Goal: Information Seeking & Learning: Check status

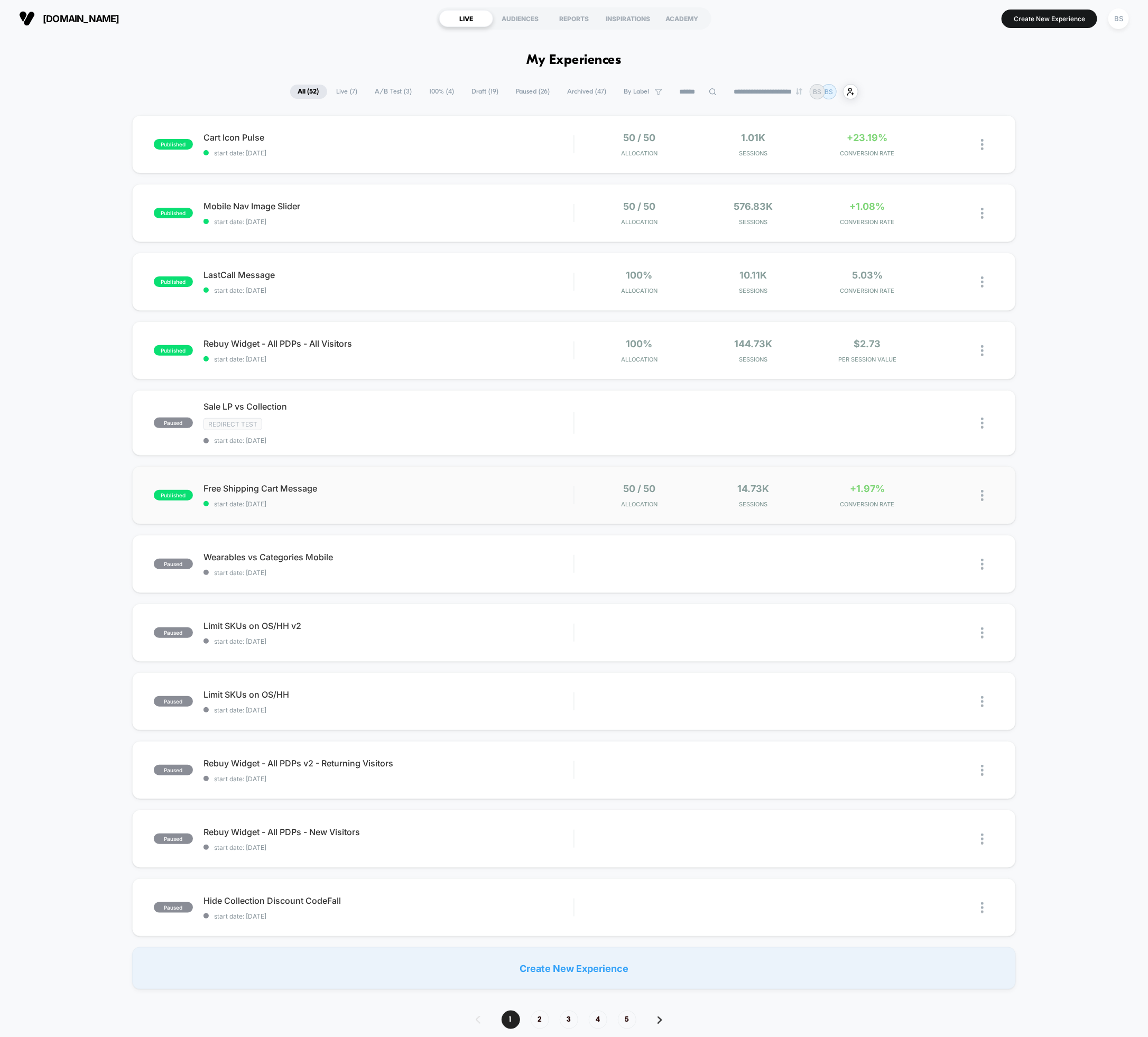
click at [488, 477] on div "published Free Shipping Cart Message start date: [DATE] 50 / 50 Allocation 14.7…" at bounding box center [574, 495] width 884 height 58
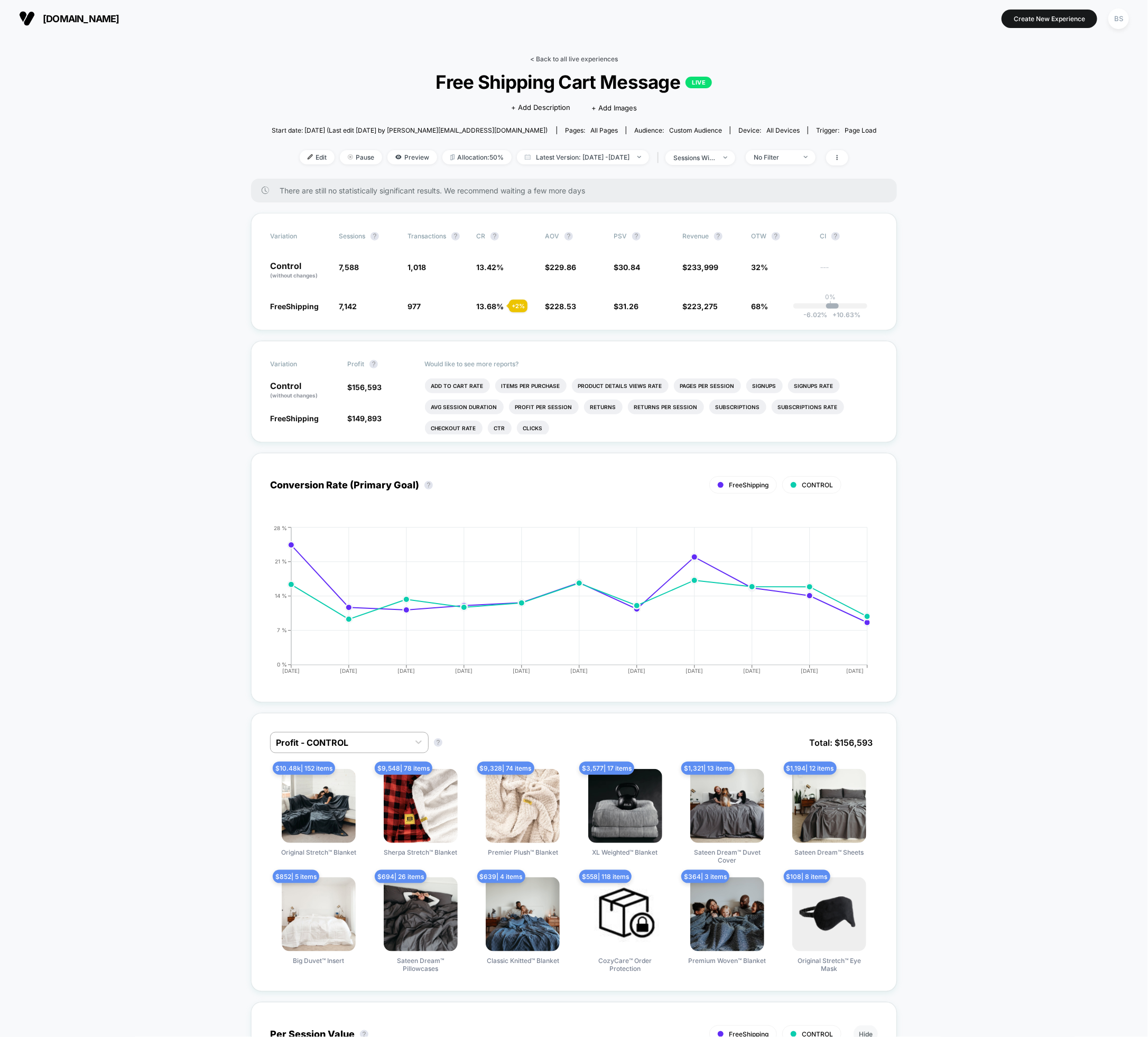
click at [552, 61] on link "< Back to all live experiences" at bounding box center [574, 59] width 88 height 8
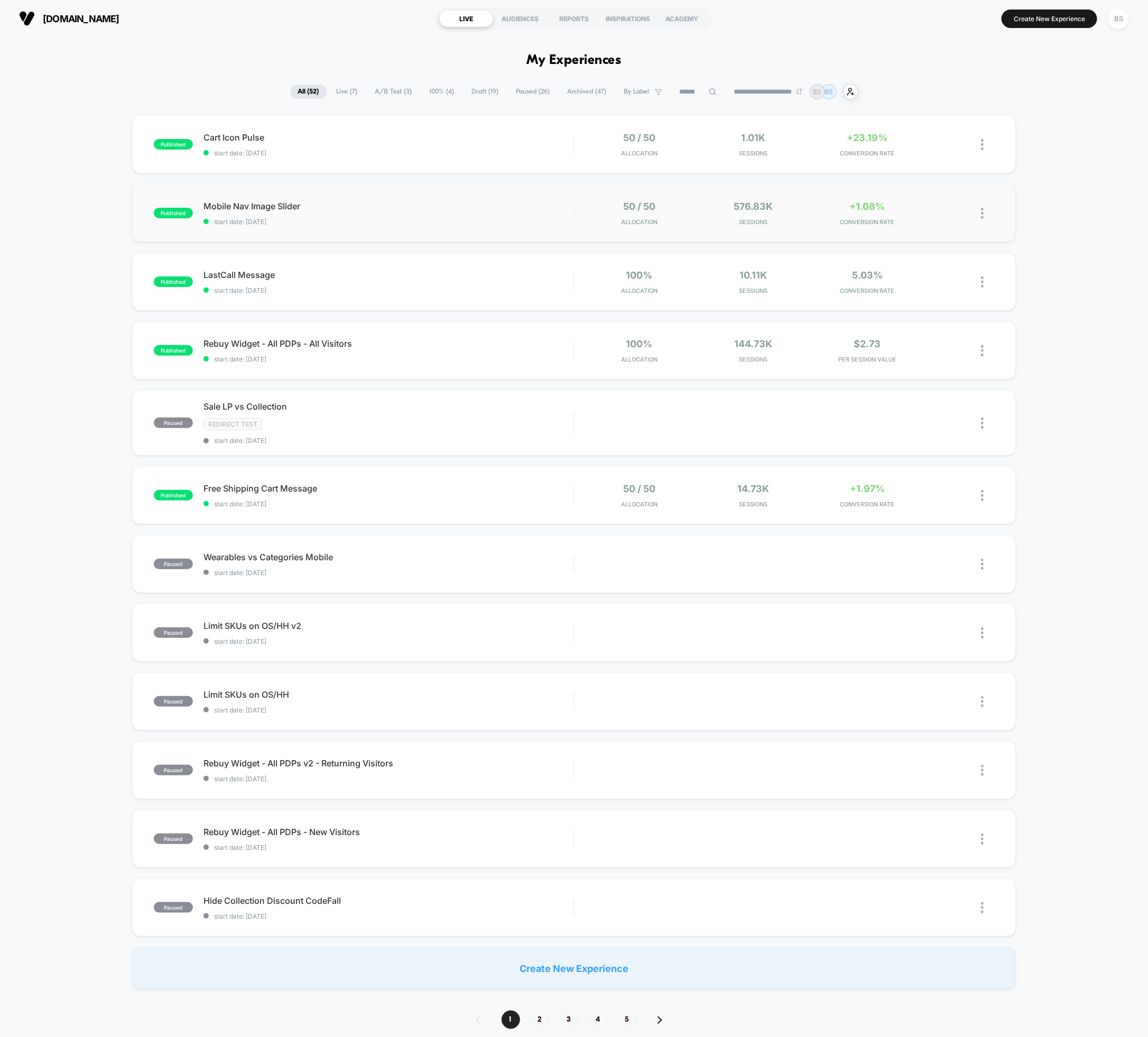
click at [908, 192] on div "published Mobile Nav Image Slider start date: [DATE] 50 / 50 Allocation 576.83k…" at bounding box center [574, 213] width 884 height 58
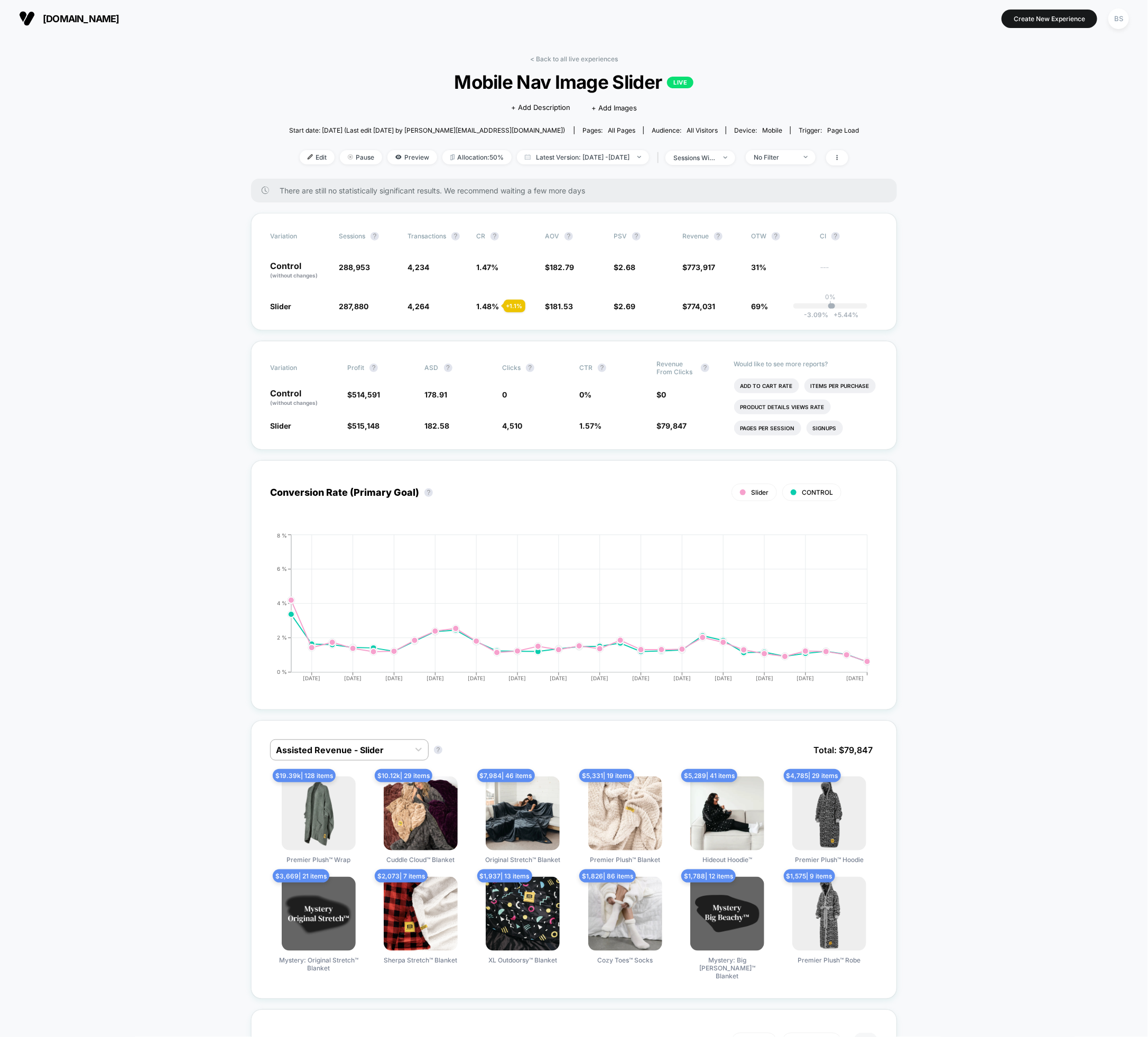
scroll to position [9, 0]
